Goal: Complete application form: Complete application form

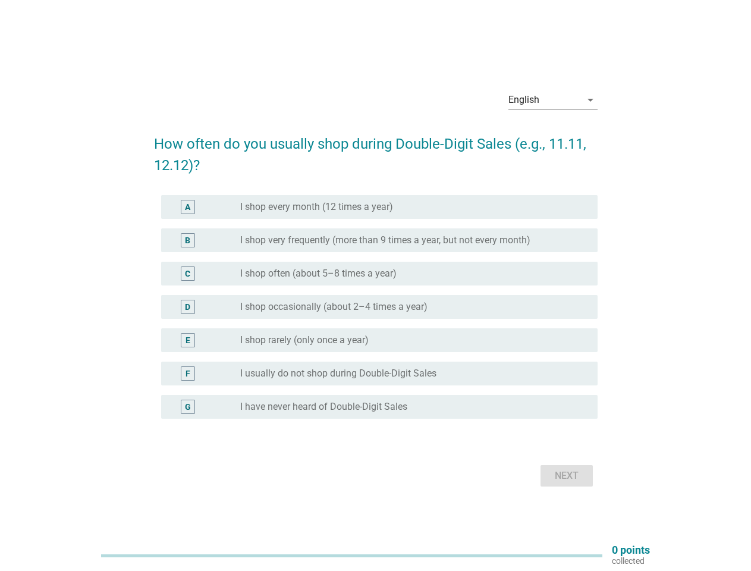
click at [376, 286] on div "C radio_button_unchecked I shop often (about 5–8 times a year)" at bounding box center [376, 273] width 444 height 33
click at [553, 100] on div "English" at bounding box center [545, 99] width 73 height 19
click at [376, 314] on div "D radio_button_unchecked I shop occasionally (about 2–4 times a year)" at bounding box center [379, 307] width 437 height 24
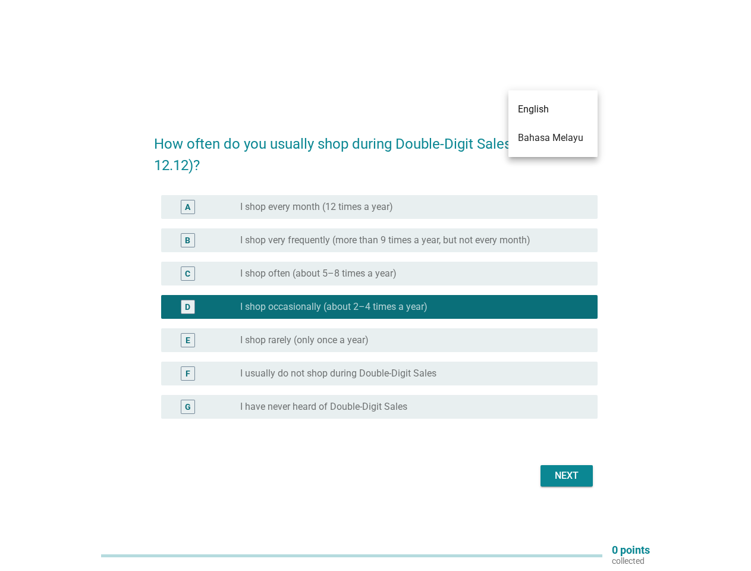
click at [376, 307] on label "I shop occasionally (about 2–4 times a year)" at bounding box center [333, 307] width 187 height 12
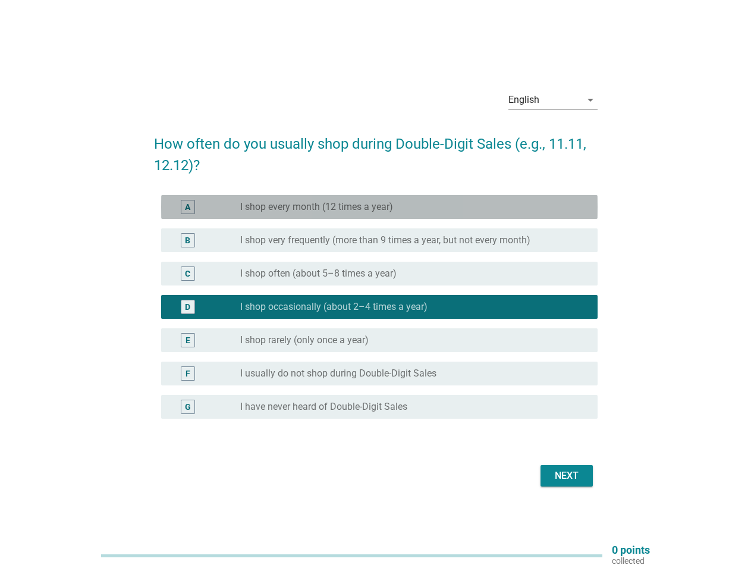
click at [380, 207] on label "I shop every month (12 times a year)" at bounding box center [316, 207] width 153 height 12
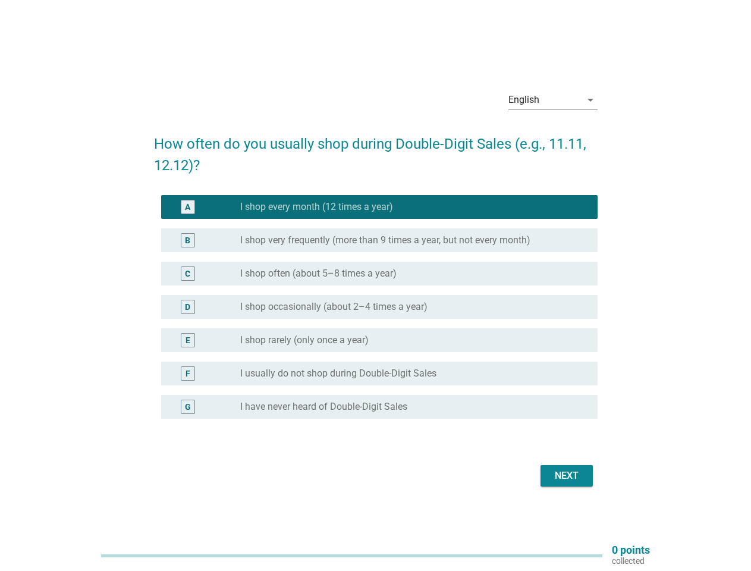
click at [316, 207] on label "I shop every month (12 times a year)" at bounding box center [316, 207] width 153 height 12
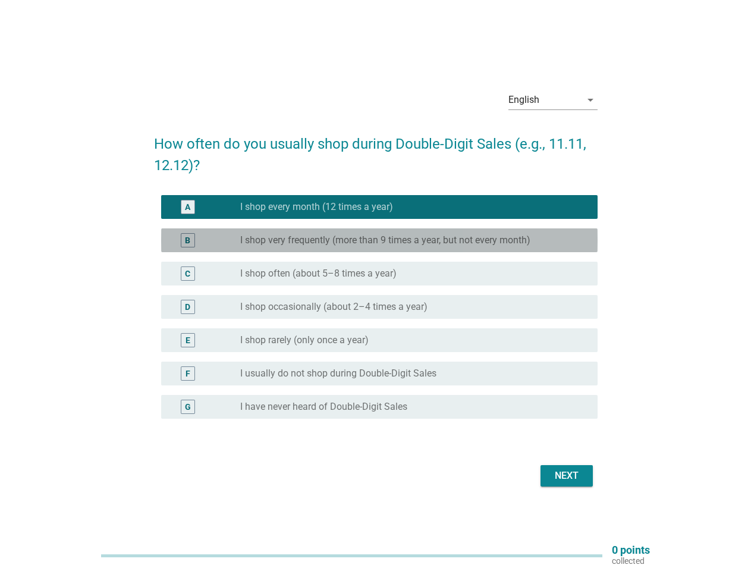
click at [380, 240] on label "I shop very frequently (more than 9 times a year, but not every month)" at bounding box center [385, 240] width 290 height 12
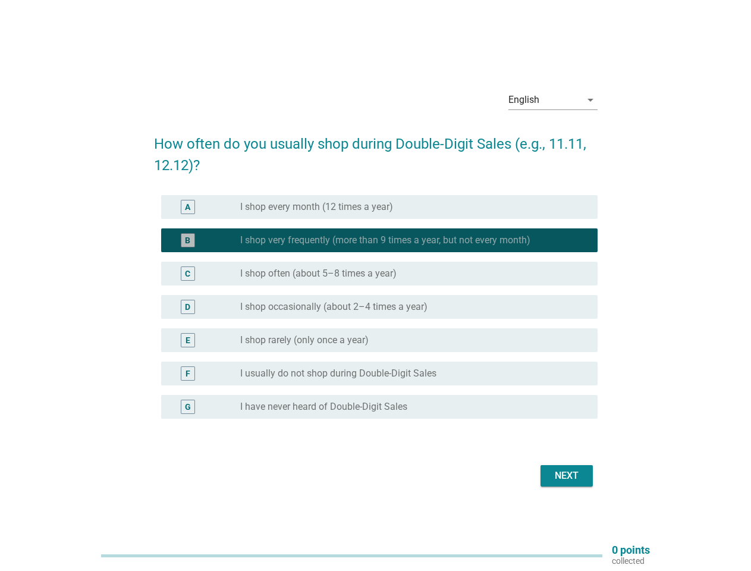
click at [385, 240] on label "I shop very frequently (more than 9 times a year, but not every month)" at bounding box center [385, 240] width 290 height 12
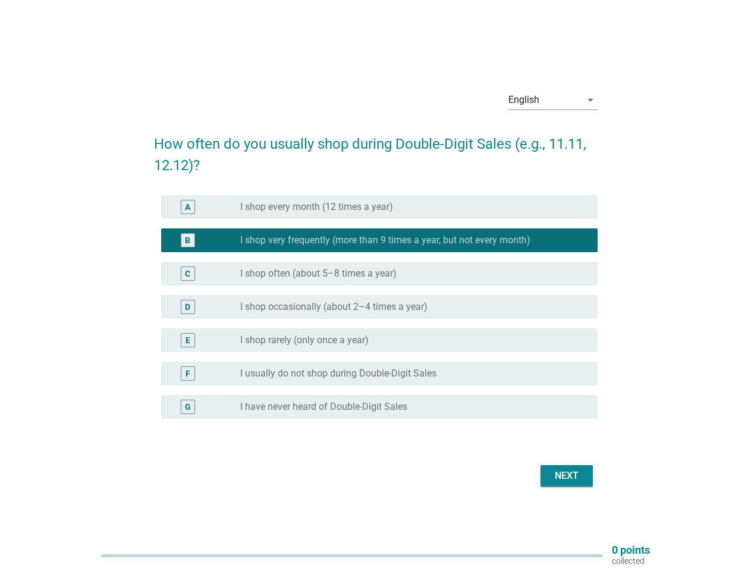
click at [380, 274] on label "I shop often (about 5–8 times a year)" at bounding box center [318, 274] width 156 height 12
click at [318, 274] on label "I shop often (about 5–8 times a year)" at bounding box center [318, 274] width 156 height 12
